Goal: Task Accomplishment & Management: Use online tool/utility

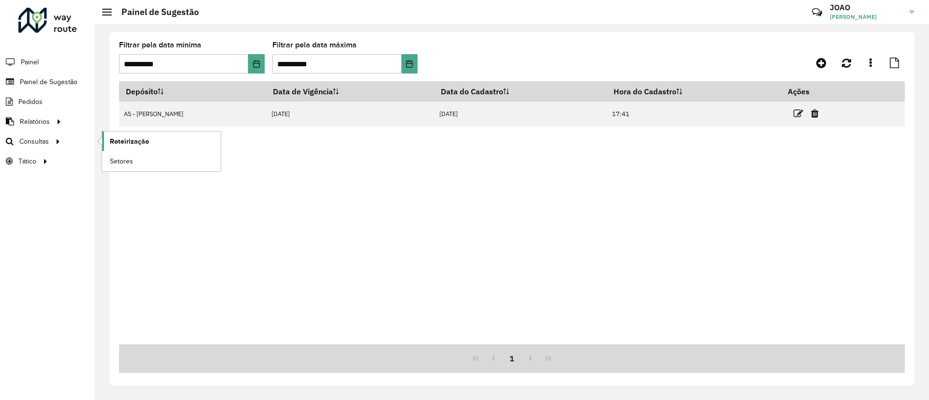
click at [156, 141] on link "Roteirização" at bounding box center [161, 141] width 119 height 19
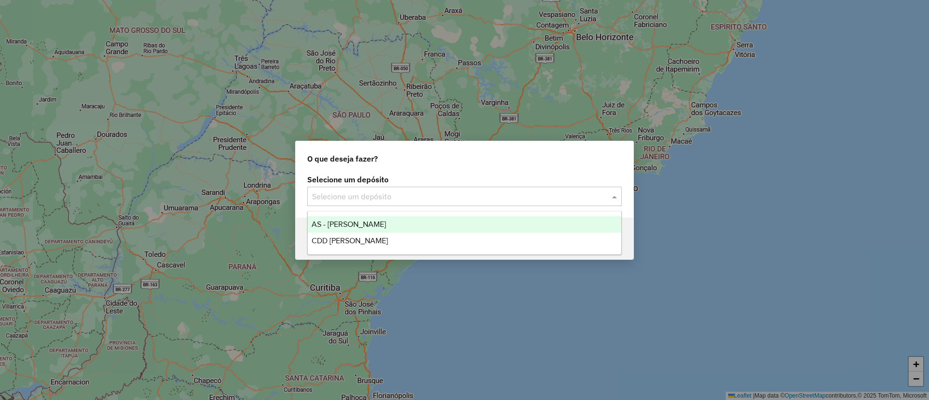
click at [369, 198] on input "text" at bounding box center [454, 197] width 285 height 12
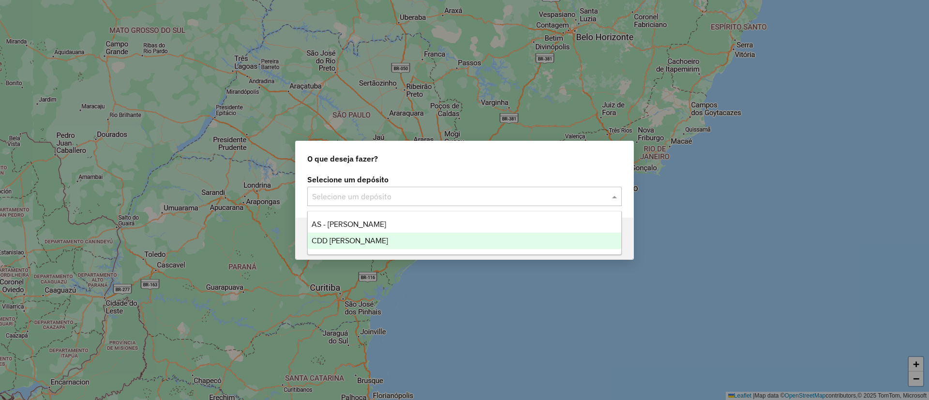
click at [333, 243] on span "CDD [PERSON_NAME]" at bounding box center [350, 241] width 76 height 8
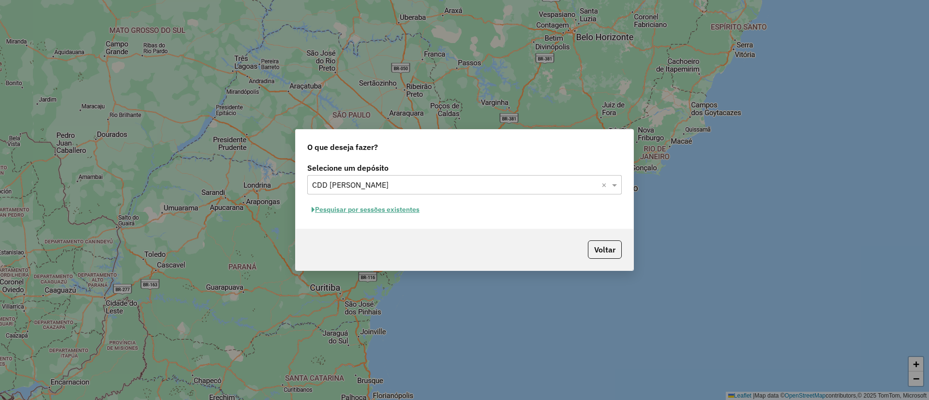
click at [395, 213] on button "Pesquisar por sessões existentes" at bounding box center [365, 209] width 117 height 15
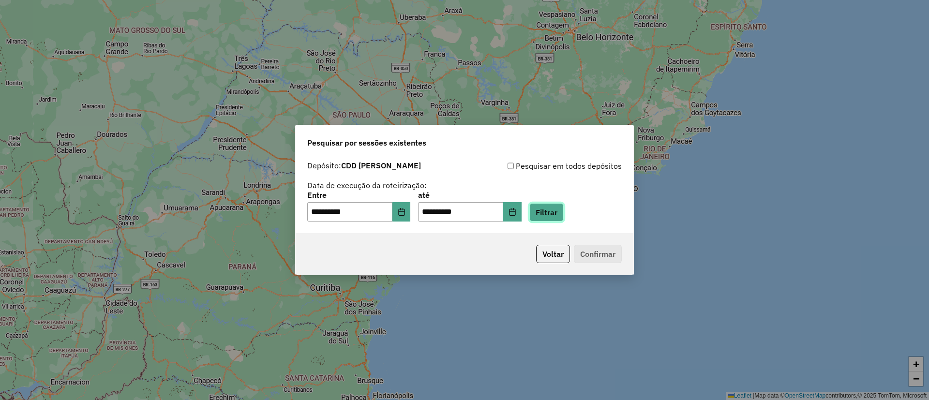
click at [562, 209] on button "Filtrar" at bounding box center [546, 212] width 34 height 18
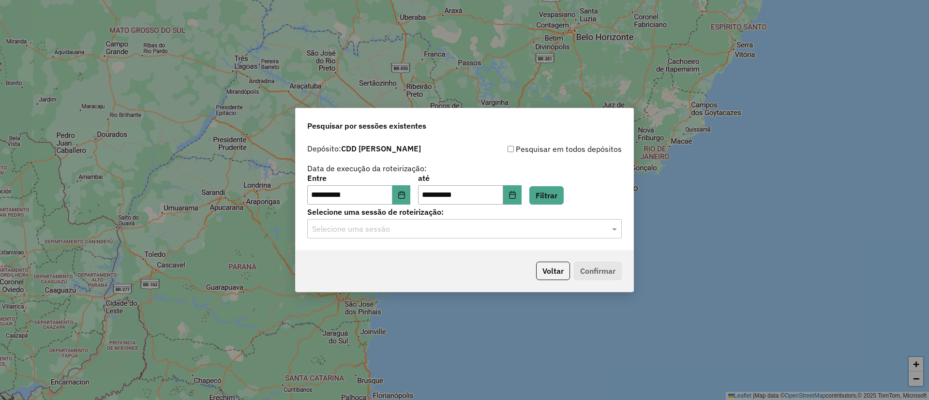
click at [481, 222] on div "Selecione uma sessão" at bounding box center [464, 228] width 314 height 19
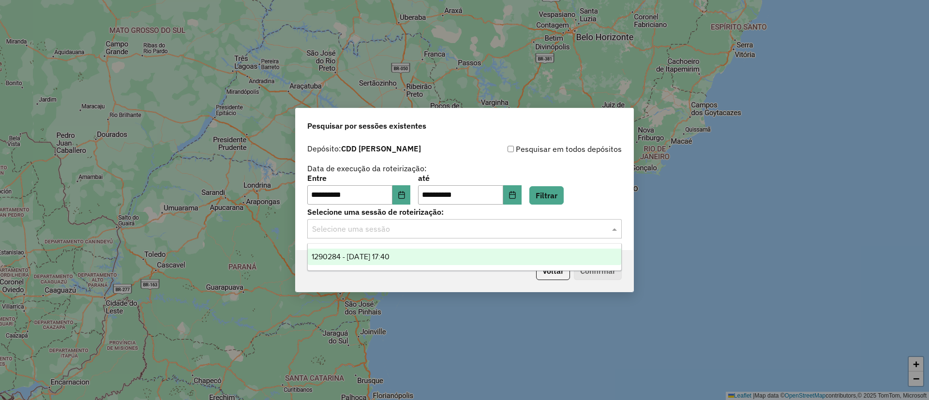
click at [363, 259] on span "1290284 - 08/10/2025 17:40" at bounding box center [351, 257] width 78 height 8
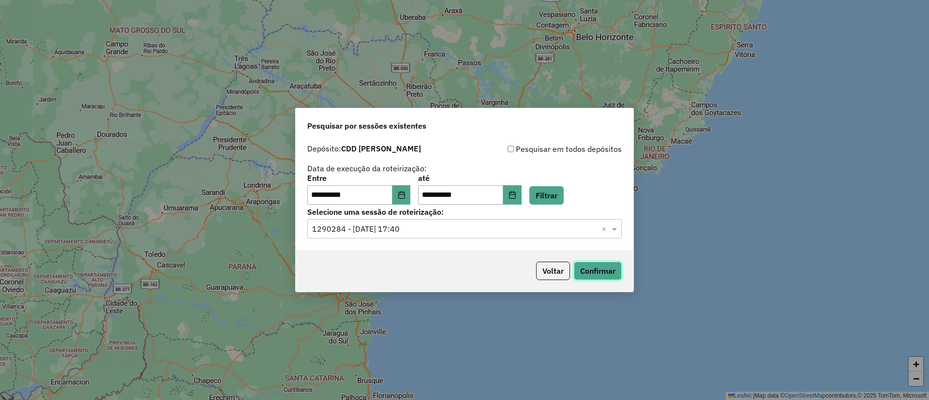
click at [608, 269] on button "Confirmar" at bounding box center [598, 271] width 48 height 18
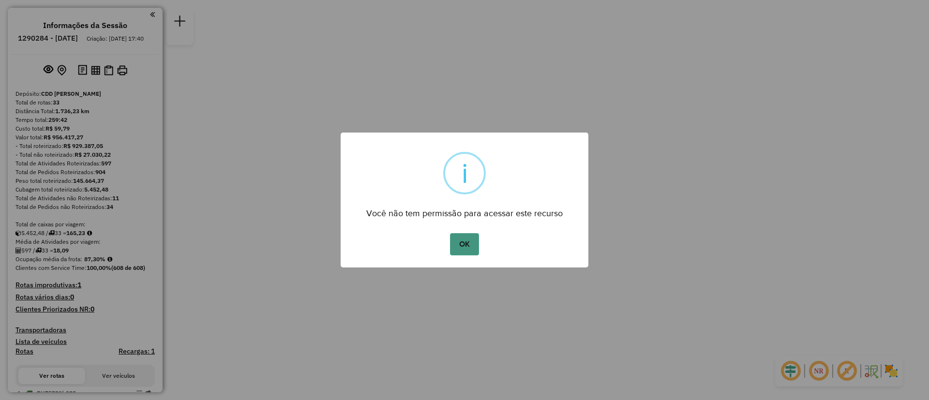
click at [458, 243] on button "OK" at bounding box center [464, 244] width 29 height 22
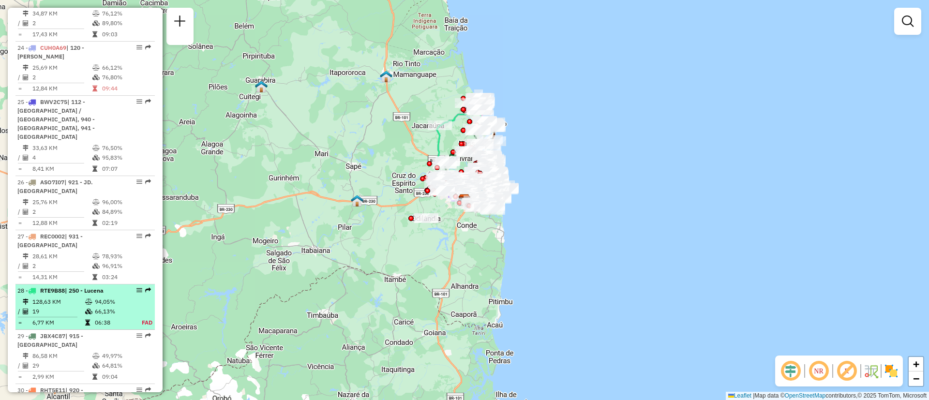
scroll to position [1615, 0]
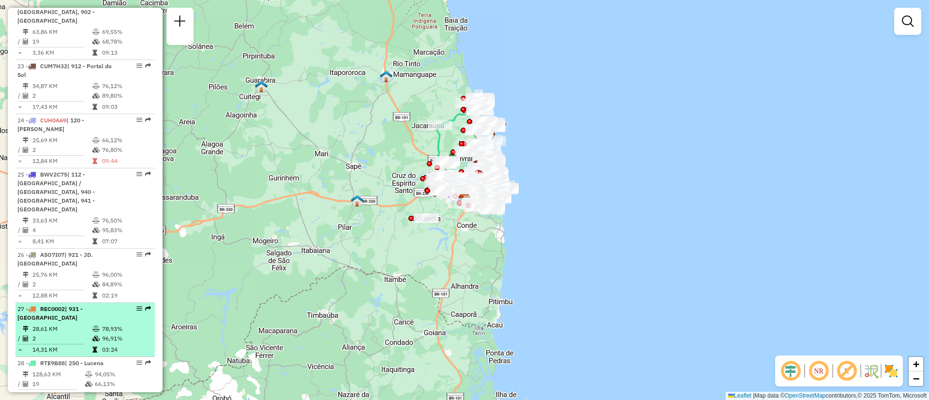
click at [84, 305] on div "27 - REC0002 | 931 - [GEOGRAPHIC_DATA]" at bounding box center [68, 313] width 103 height 17
select select "**********"
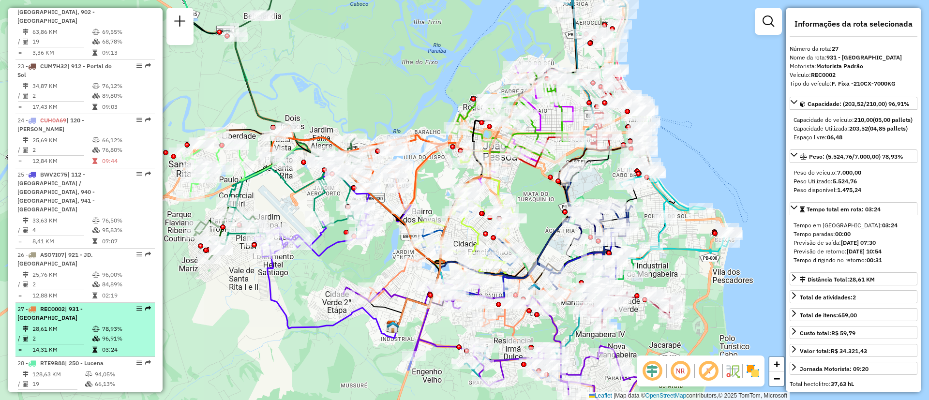
click at [148, 305] on div "27 - REC0002 | 931 - [GEOGRAPHIC_DATA]" at bounding box center [84, 313] width 135 height 17
click at [145, 306] on em at bounding box center [148, 309] width 6 height 6
click at [136, 306] on em at bounding box center [139, 309] width 6 height 6
click at [76, 305] on span "| 931 - [GEOGRAPHIC_DATA]" at bounding box center [49, 313] width 65 height 16
click at [71, 305] on div "27 - REC0002 | 931 - [GEOGRAPHIC_DATA]" at bounding box center [68, 313] width 103 height 17
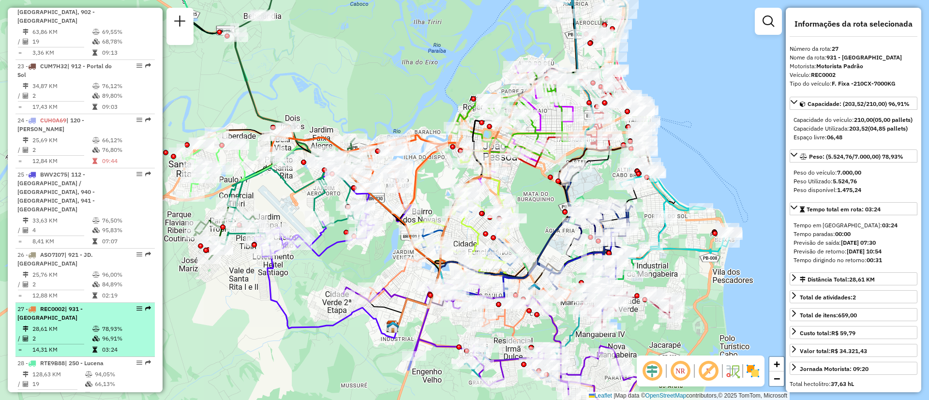
click at [65, 305] on span "REC0002" at bounding box center [52, 308] width 25 height 7
click at [136, 306] on em at bounding box center [139, 309] width 6 height 6
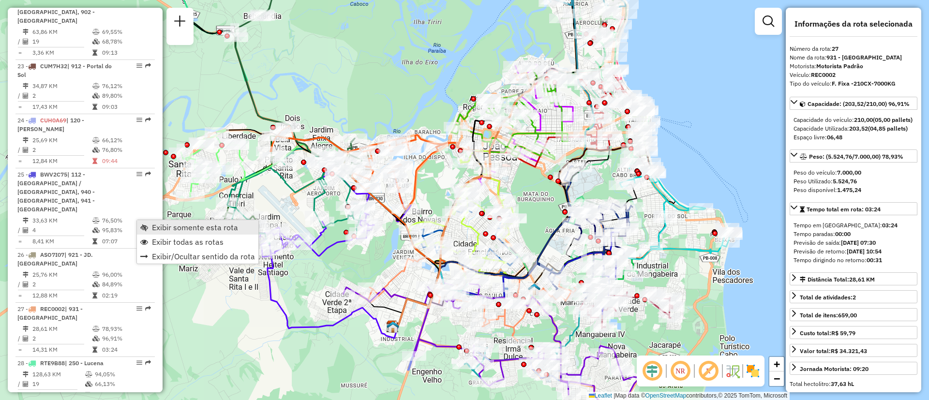
click at [170, 226] on span "Exibir somente esta rota" at bounding box center [195, 227] width 86 height 8
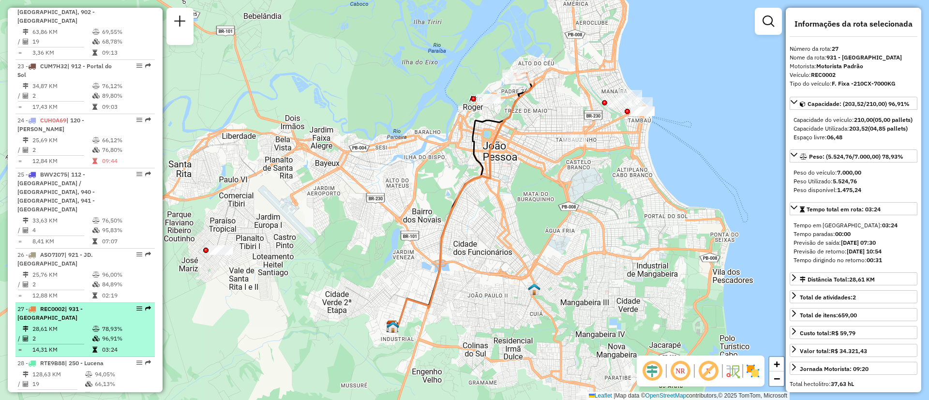
click at [83, 305] on div "27 - REC0002 | 931 - [GEOGRAPHIC_DATA]" at bounding box center [68, 313] width 103 height 17
drag, startPoint x: 83, startPoint y: 227, endPoint x: 62, endPoint y: 237, distance: 23.1
click at [62, 303] on li "27 - REC0002 | 931 - [GEOGRAPHIC_DATA] 28,61 KM 78,93% / 2 96,91% = 14,31 KM 03…" at bounding box center [84, 330] width 139 height 54
click at [139, 306] on div at bounding box center [136, 309] width 29 height 6
drag, startPoint x: 139, startPoint y: 218, endPoint x: 131, endPoint y: 225, distance: 10.7
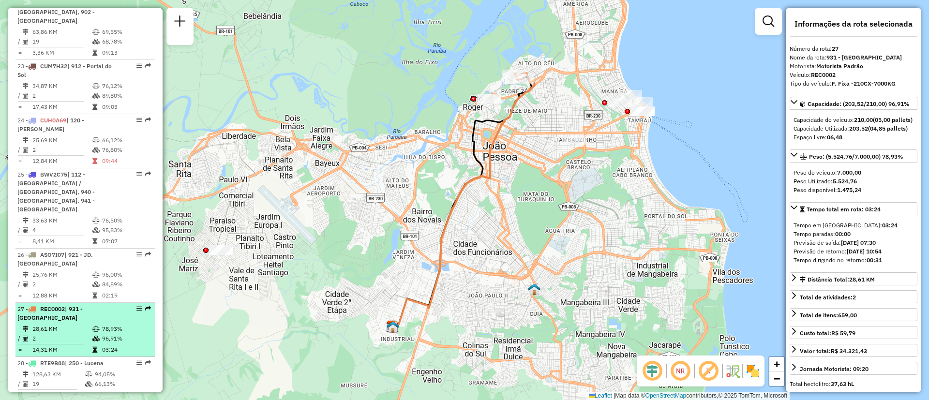
click at [131, 305] on div "27 - REC0002 | 931 - [GEOGRAPHIC_DATA]" at bounding box center [84, 313] width 135 height 17
click at [147, 306] on em at bounding box center [148, 309] width 6 height 6
click at [138, 306] on em at bounding box center [139, 309] width 6 height 6
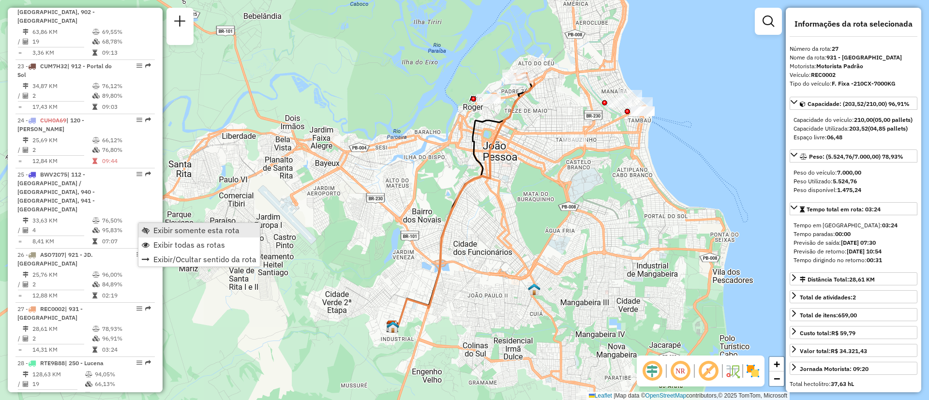
click at [195, 230] on span "Exibir somente esta rota" at bounding box center [196, 230] width 86 height 8
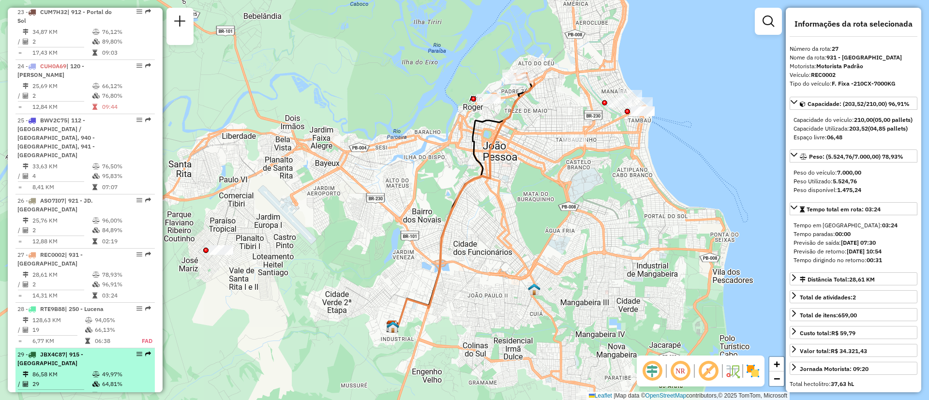
scroll to position [1687, 0]
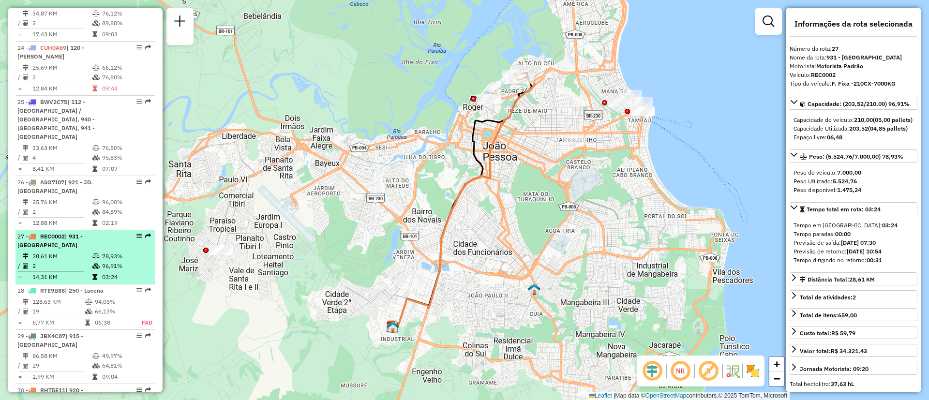
click at [25, 233] on span "27 - REC0002 | 931 - [GEOGRAPHIC_DATA]" at bounding box center [49, 241] width 65 height 16
click at [40, 261] on td "2" at bounding box center [62, 266] width 60 height 10
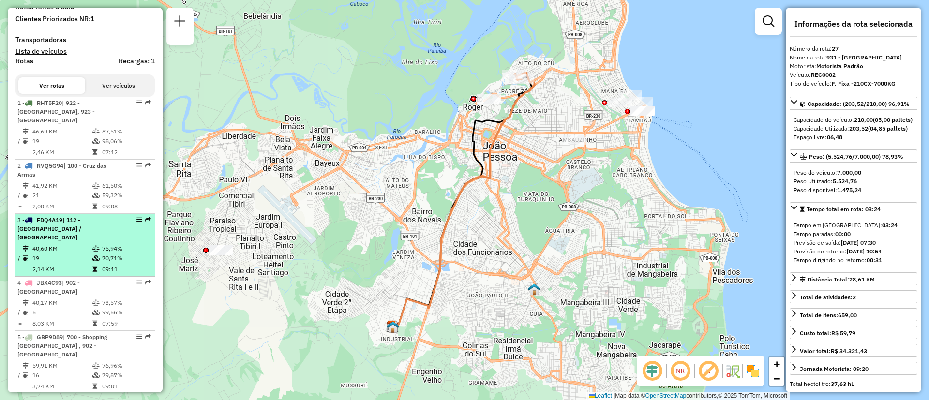
scroll to position [218, 0]
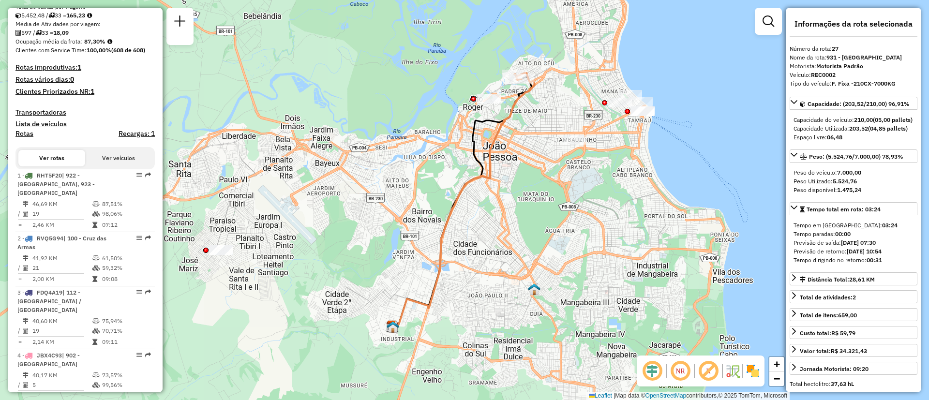
click at [644, 31] on div "Janela de atendimento Grade de atendimento Capacidade Transportadoras Veículos …" at bounding box center [464, 200] width 929 height 400
